Goal: Obtain resource: Download file/media

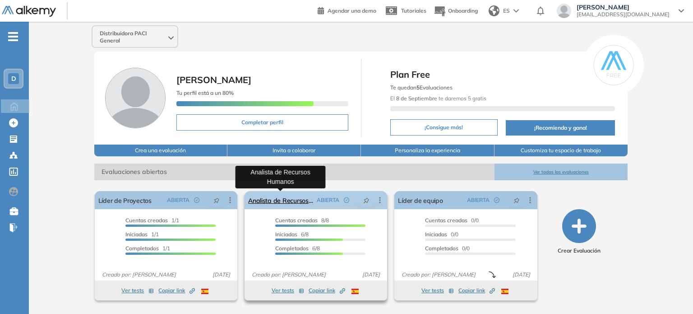
click at [285, 202] on link "Analista de Recursos Humanos" at bounding box center [280, 200] width 65 height 18
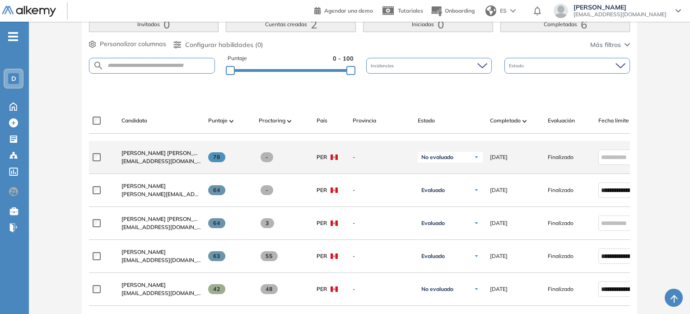
scroll to position [181, 0]
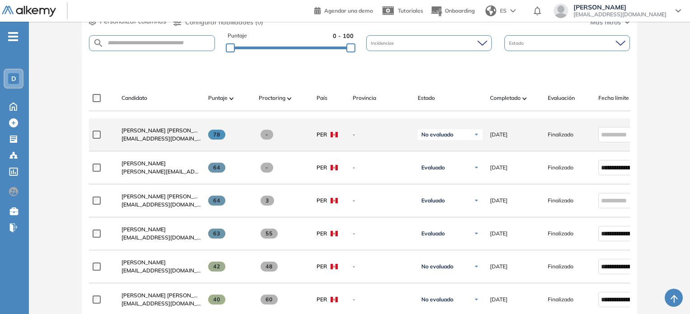
click at [381, 139] on span "-" at bounding box center [381, 134] width 58 height 8
click at [173, 131] on span "[PERSON_NAME] [PERSON_NAME]" at bounding box center [166, 130] width 90 height 7
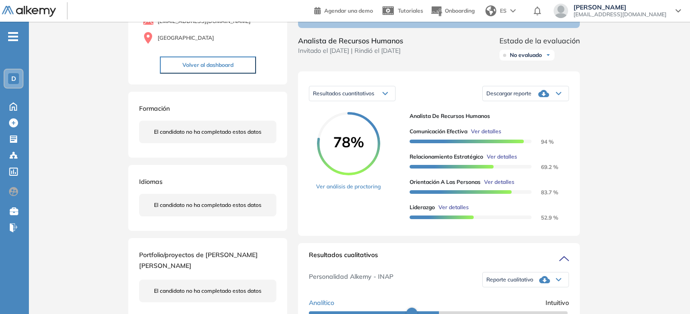
scroll to position [45, 0]
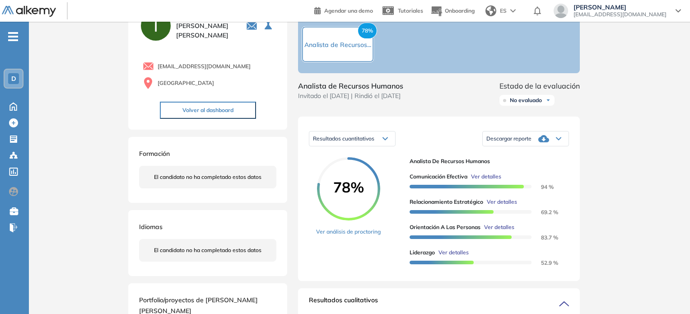
click at [551, 148] on div "Descargar reporte" at bounding box center [525, 139] width 86 height 18
click at [543, 157] on li "Descargar informe completo" at bounding box center [520, 152] width 67 height 9
